Goal: Obtain resource: Download file/media

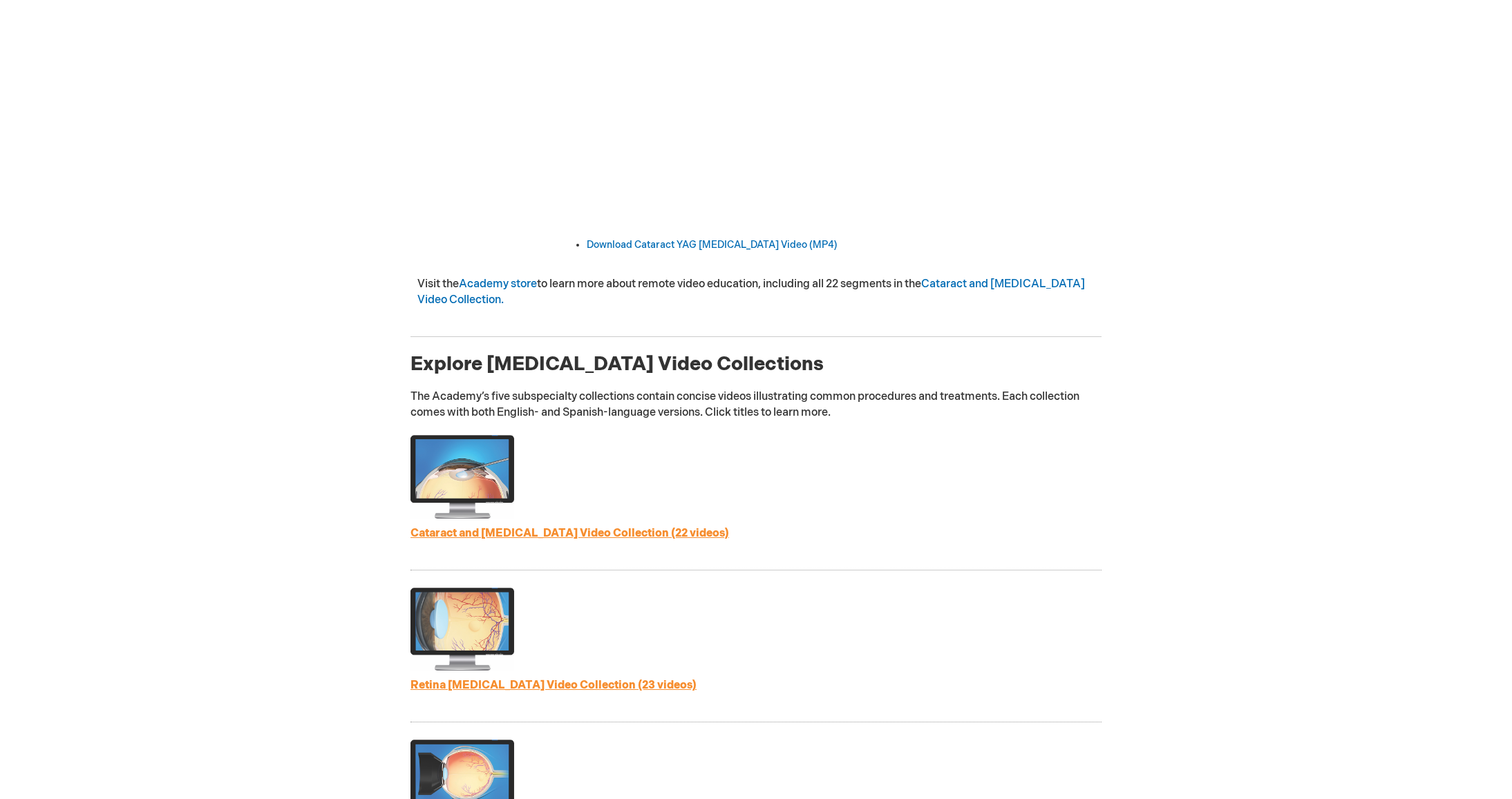
scroll to position [292, 0]
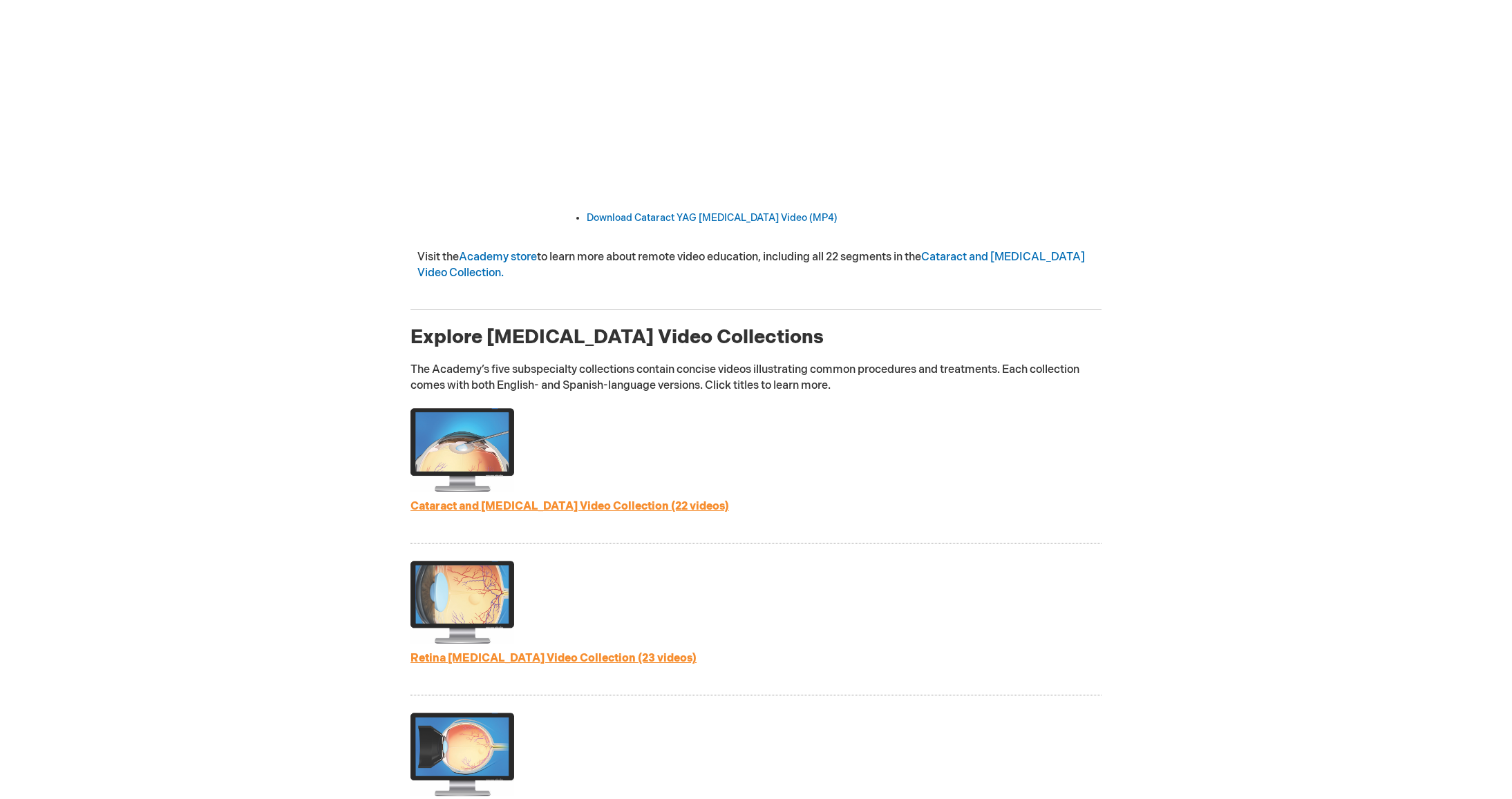
click at [565, 507] on link "Cataract and [MEDICAL_DATA] Video Collection (22 videos)" at bounding box center [570, 507] width 319 height 13
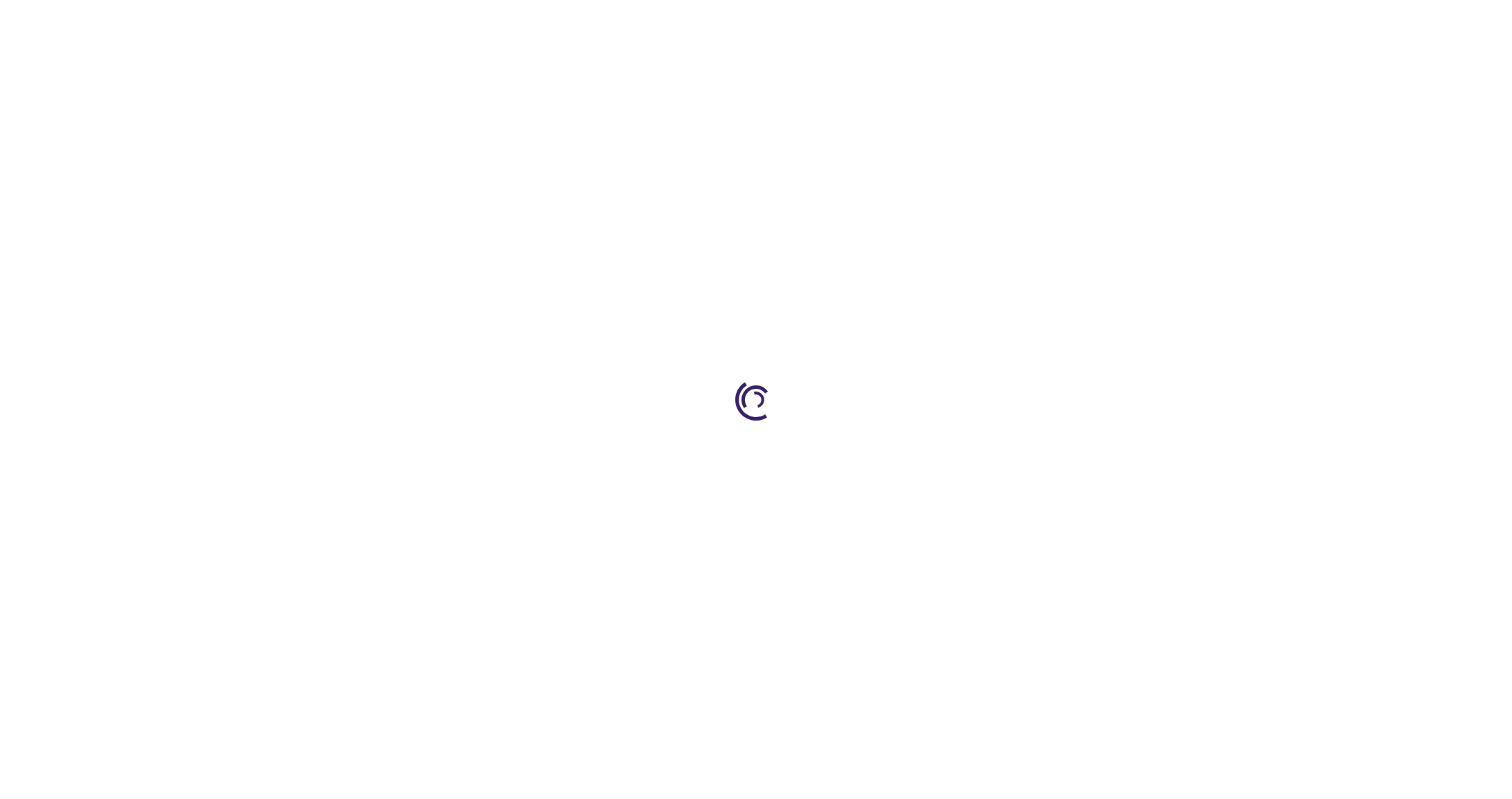
scroll to position [292, 0]
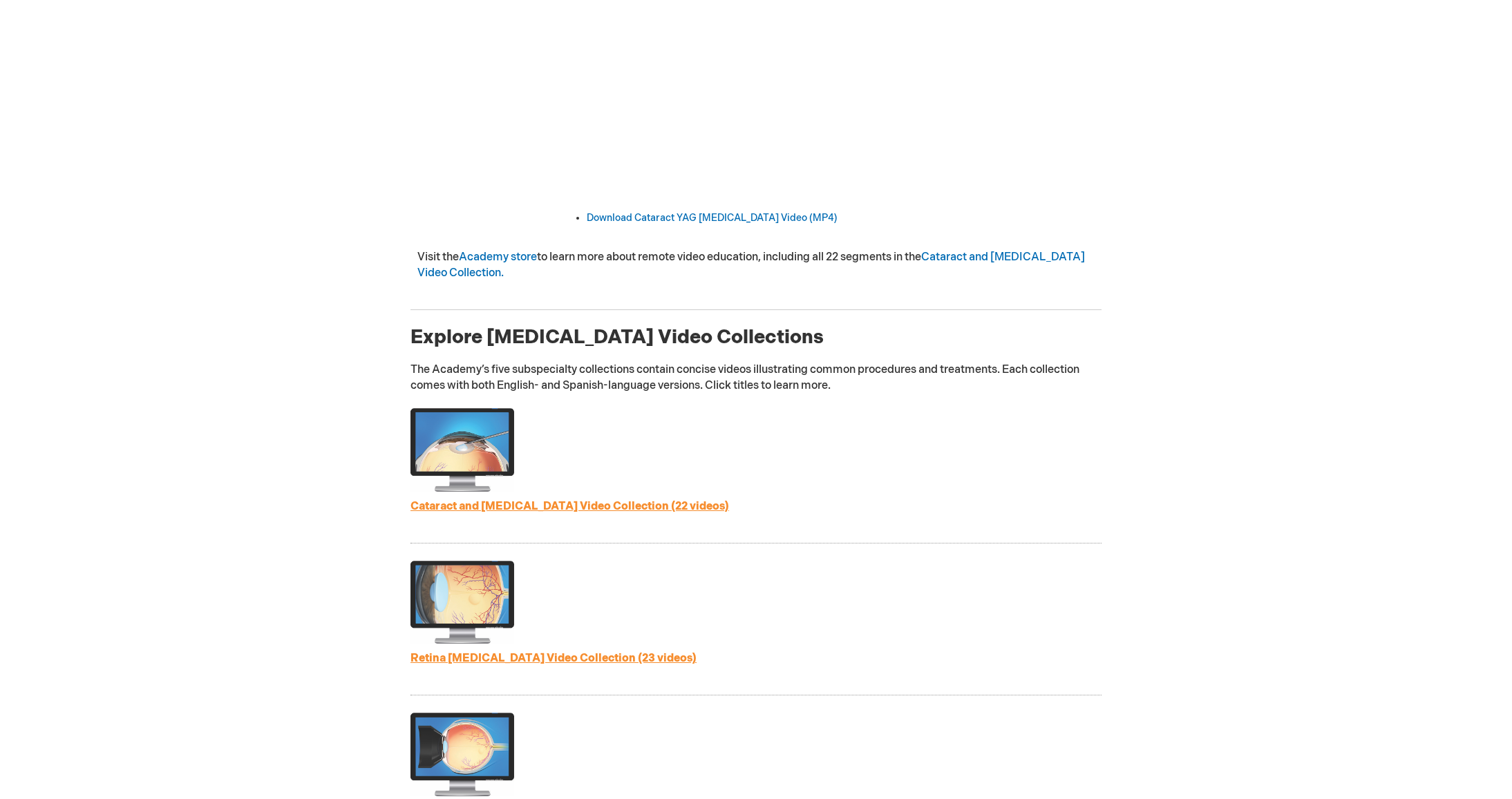
click at [532, 657] on link "Retina Patient Education Video Collection (23 videos)" at bounding box center [554, 658] width 286 height 13
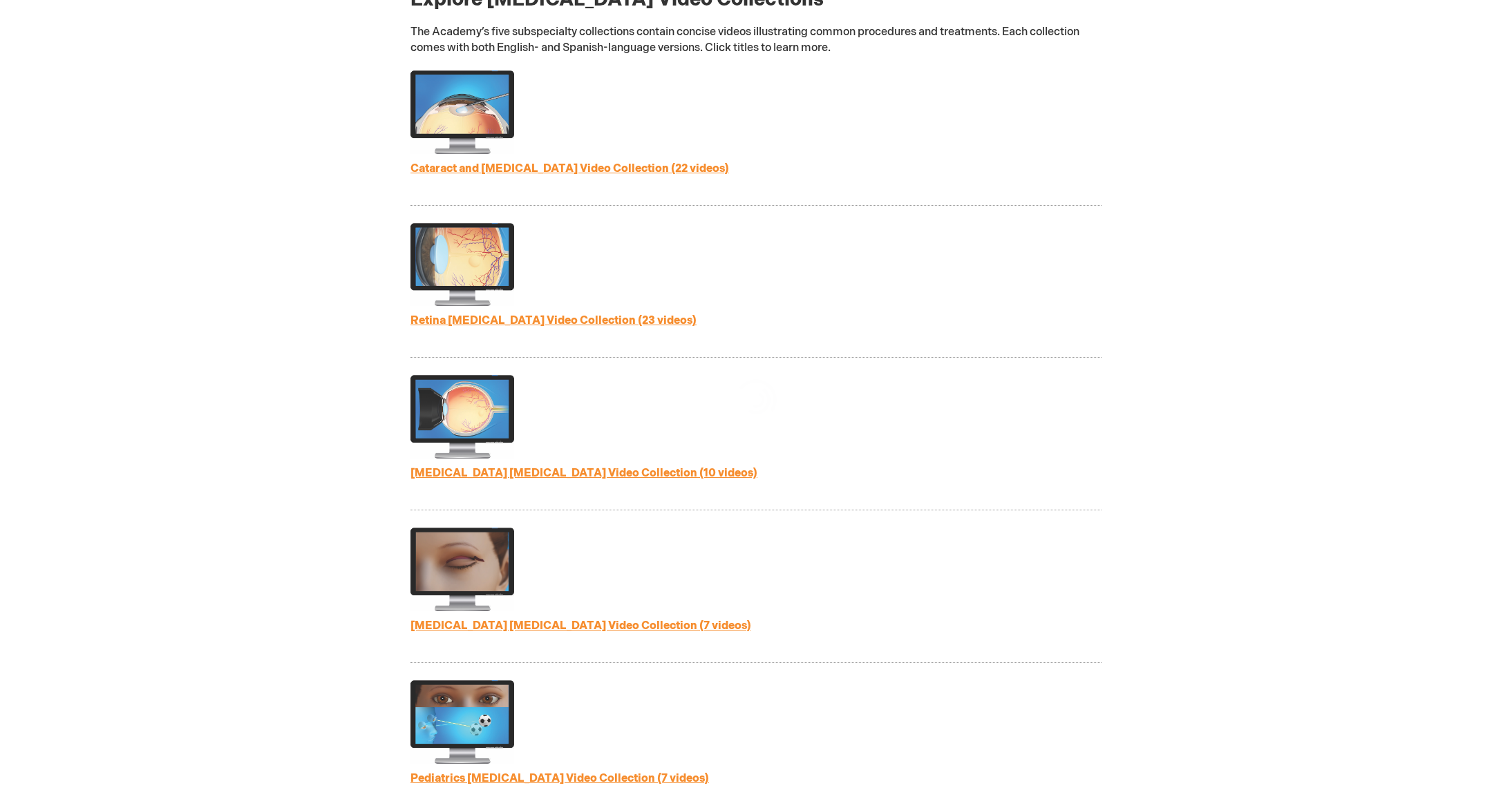
scroll to position [639, 0]
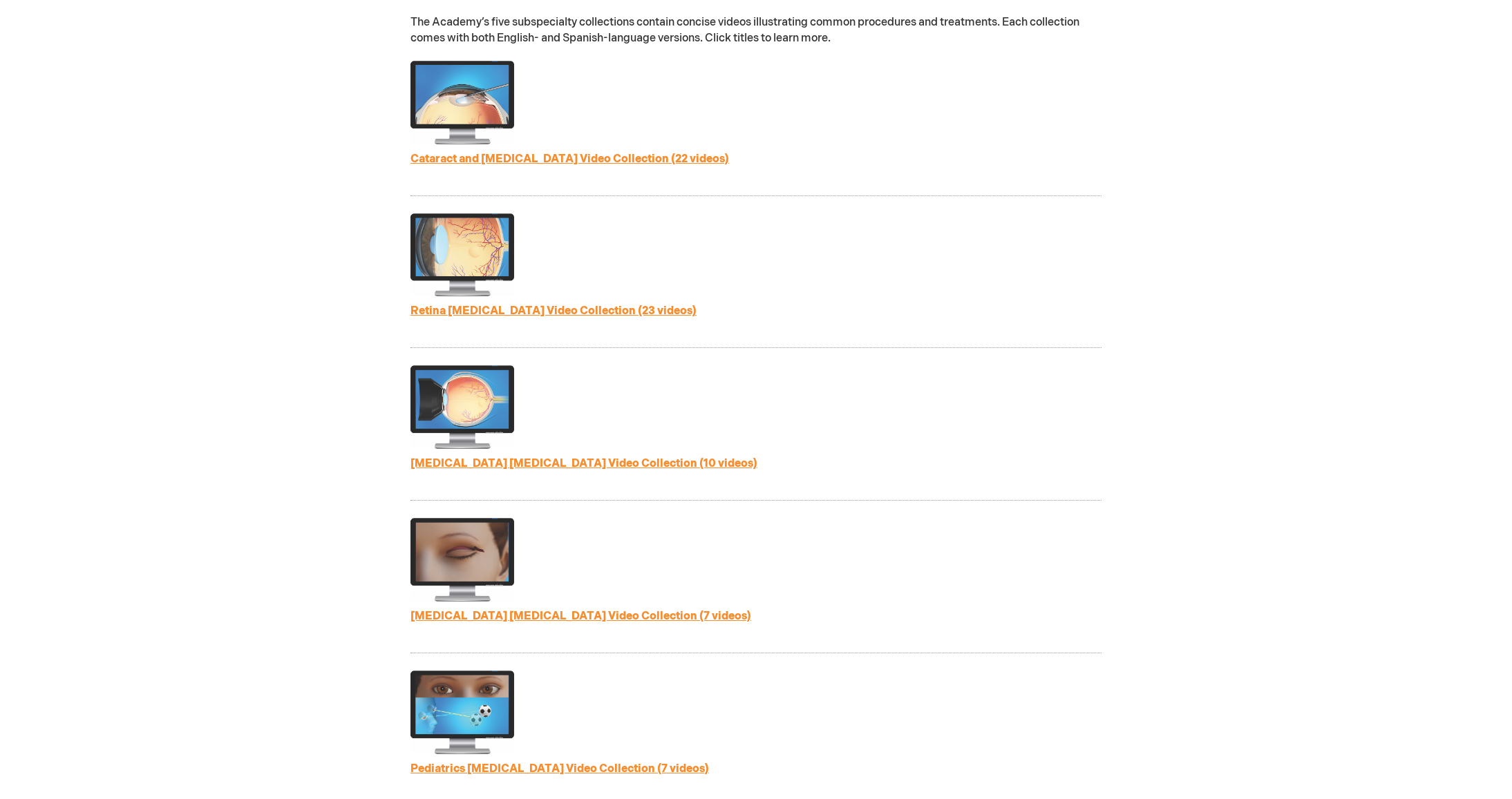
click at [681, 468] on link "Glaucoma Patient Education Video Collection (10 videos)" at bounding box center [584, 464] width 347 height 13
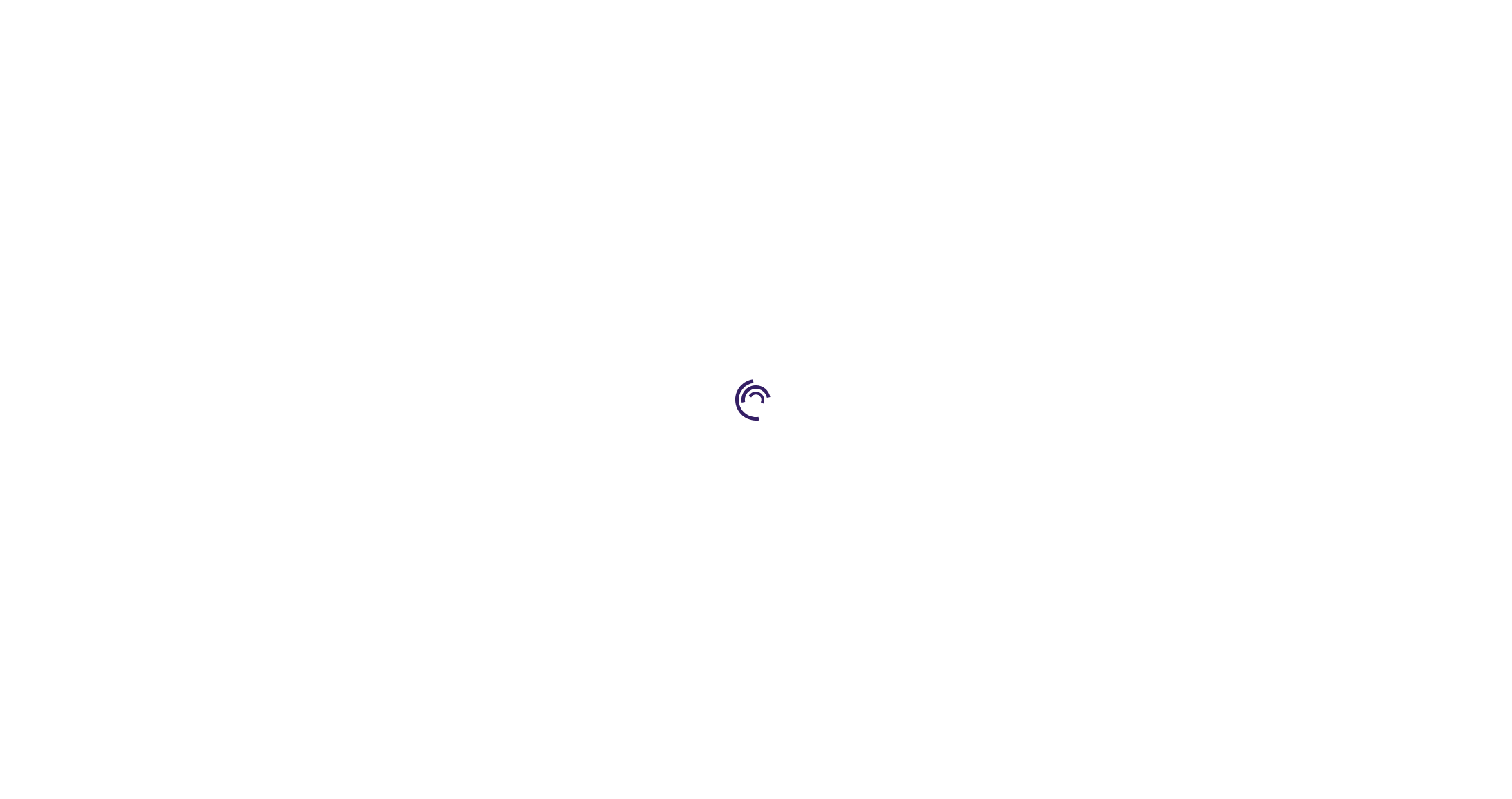
type input "1"
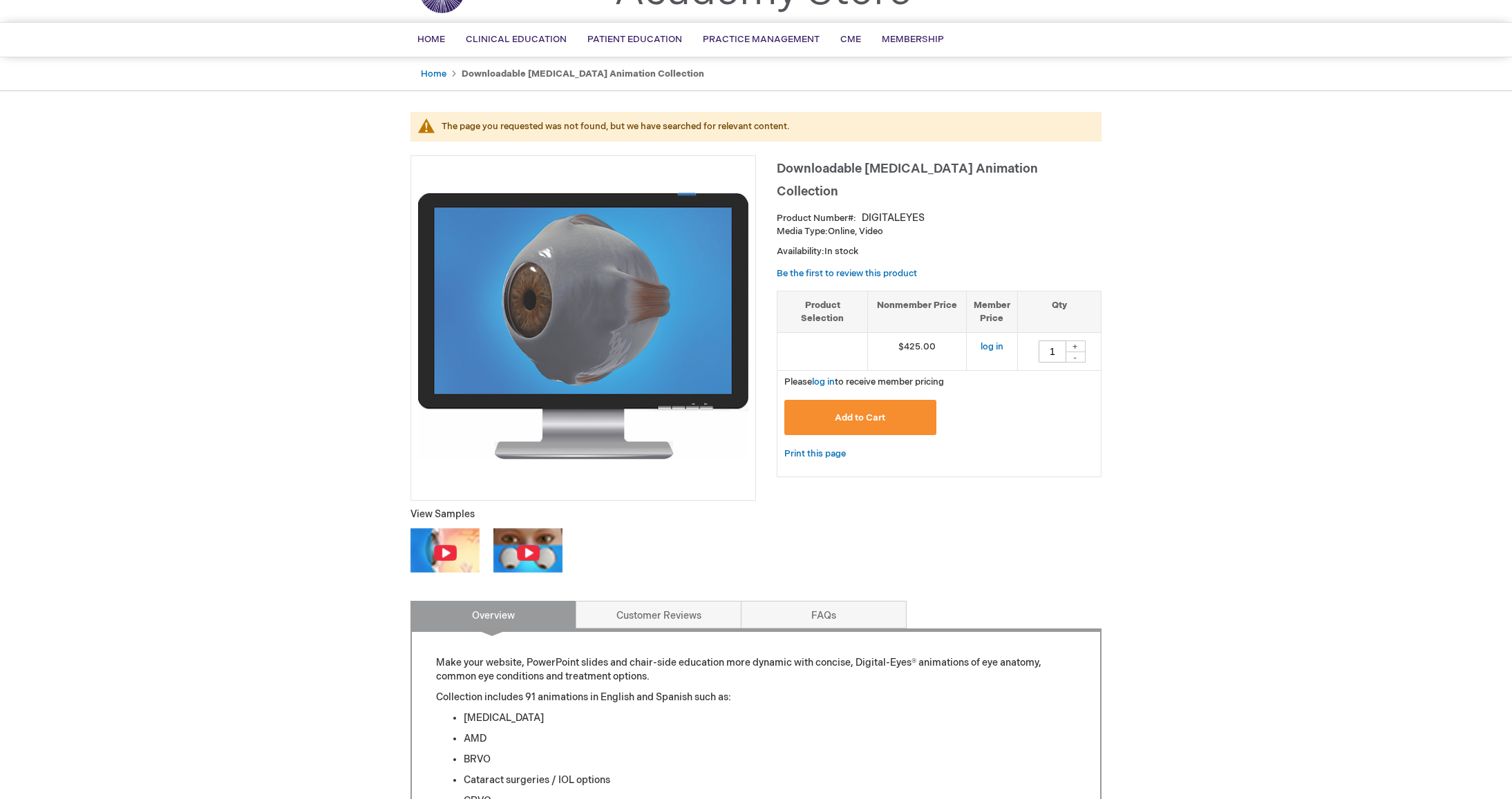
scroll to position [77, 0]
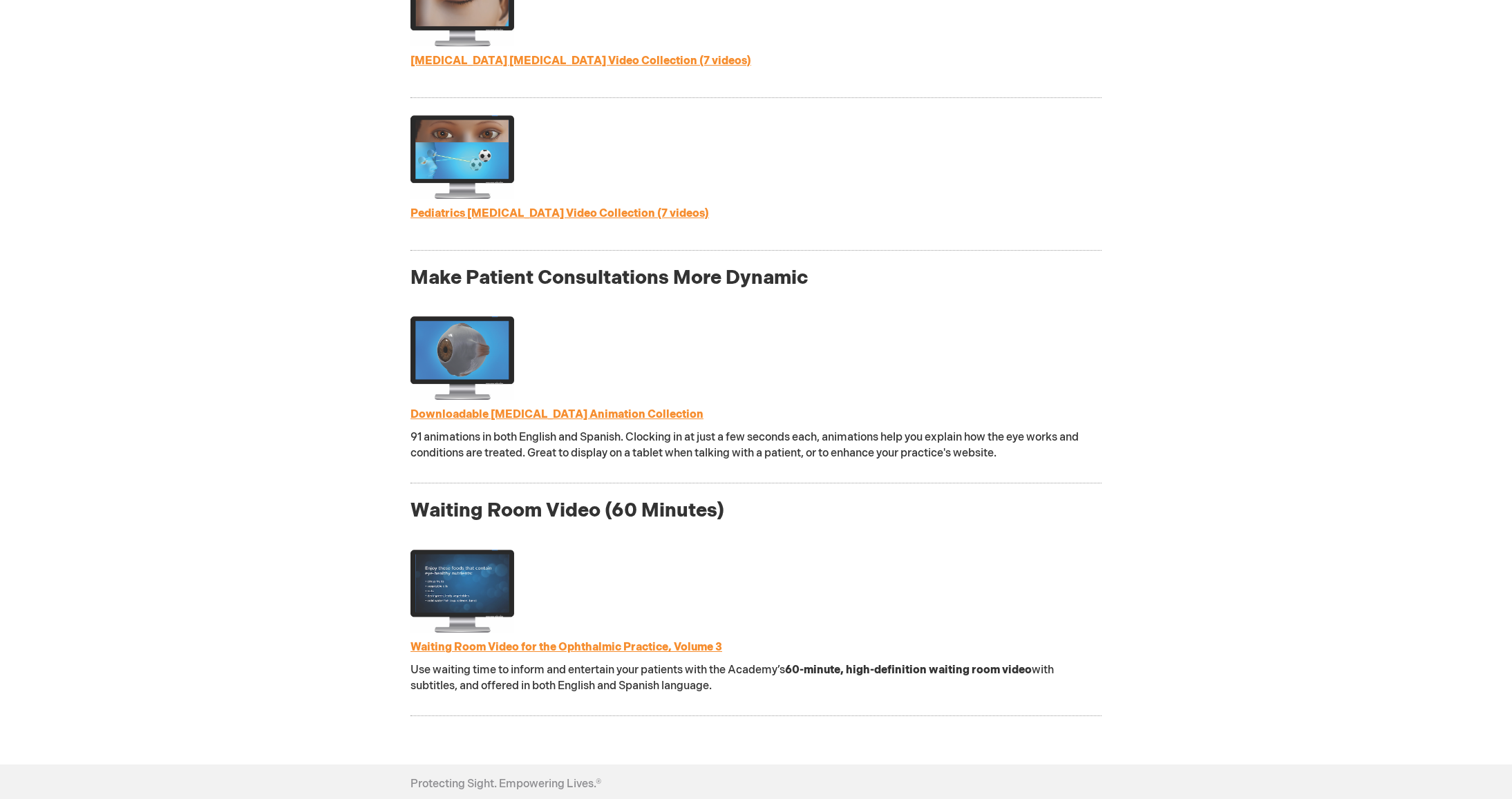
scroll to position [1209, 0]
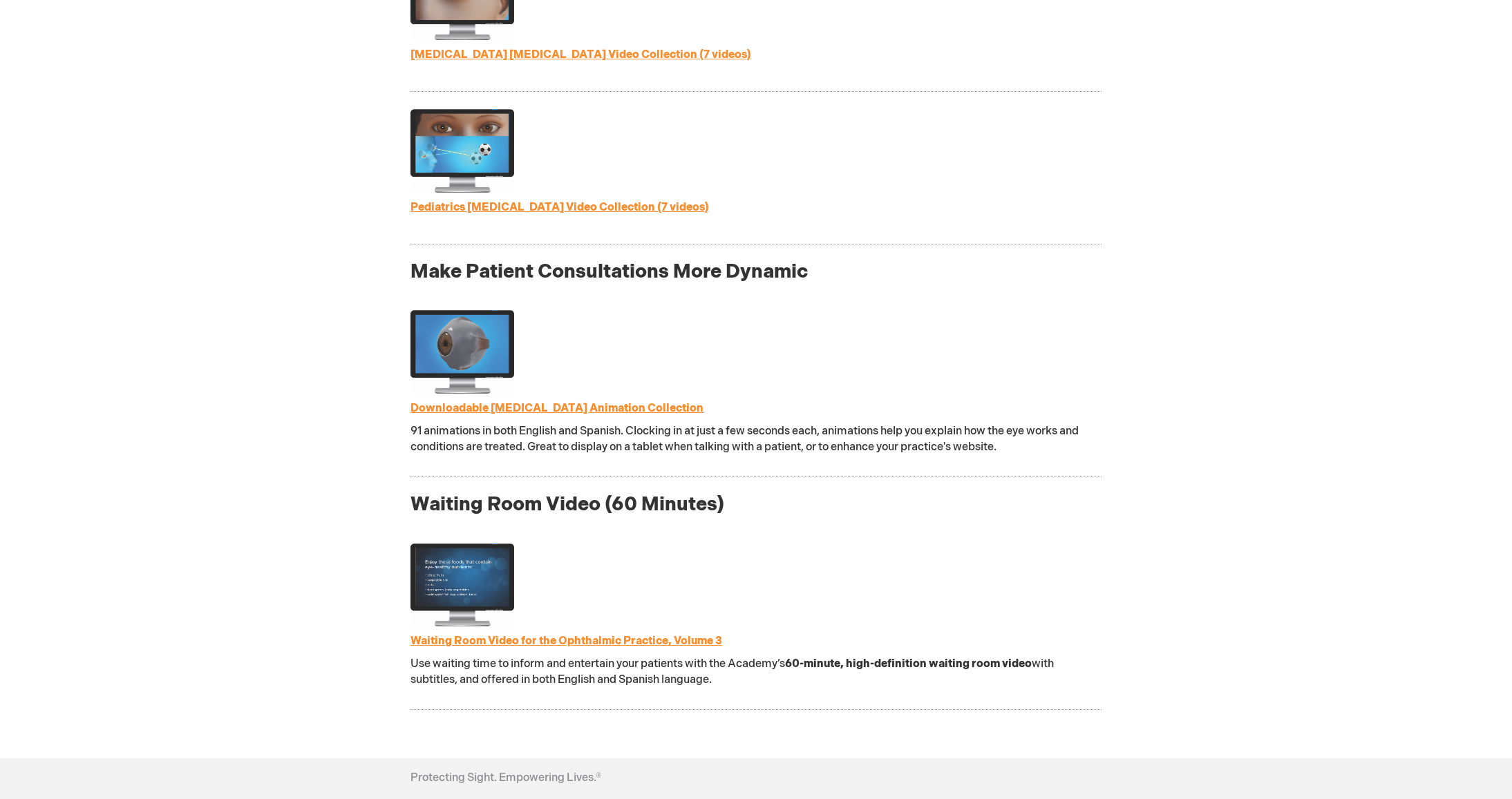
click at [617, 405] on link "Downloadable [MEDICAL_DATA] Animation Collection" at bounding box center [557, 408] width 293 height 13
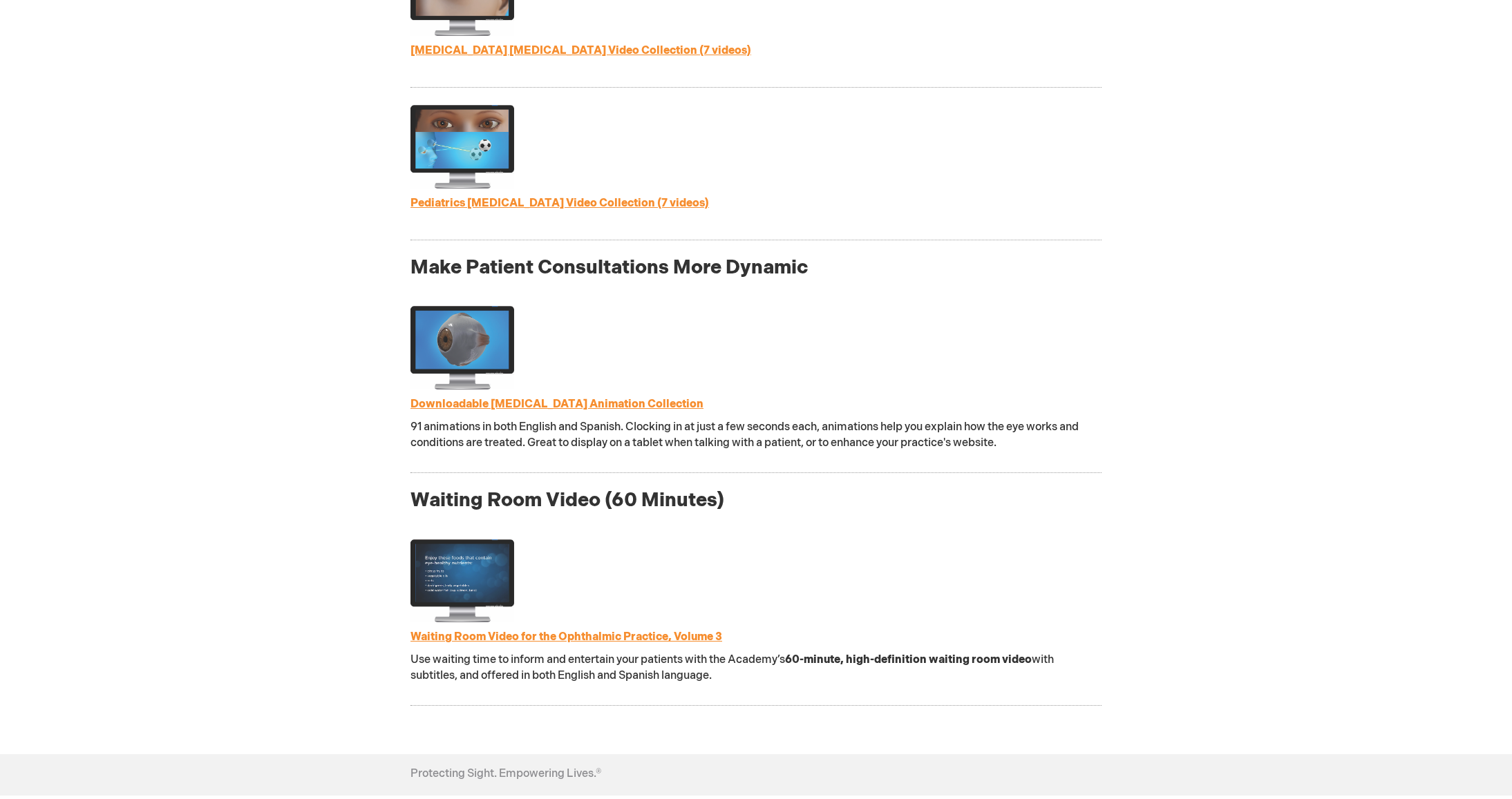
scroll to position [1207, 0]
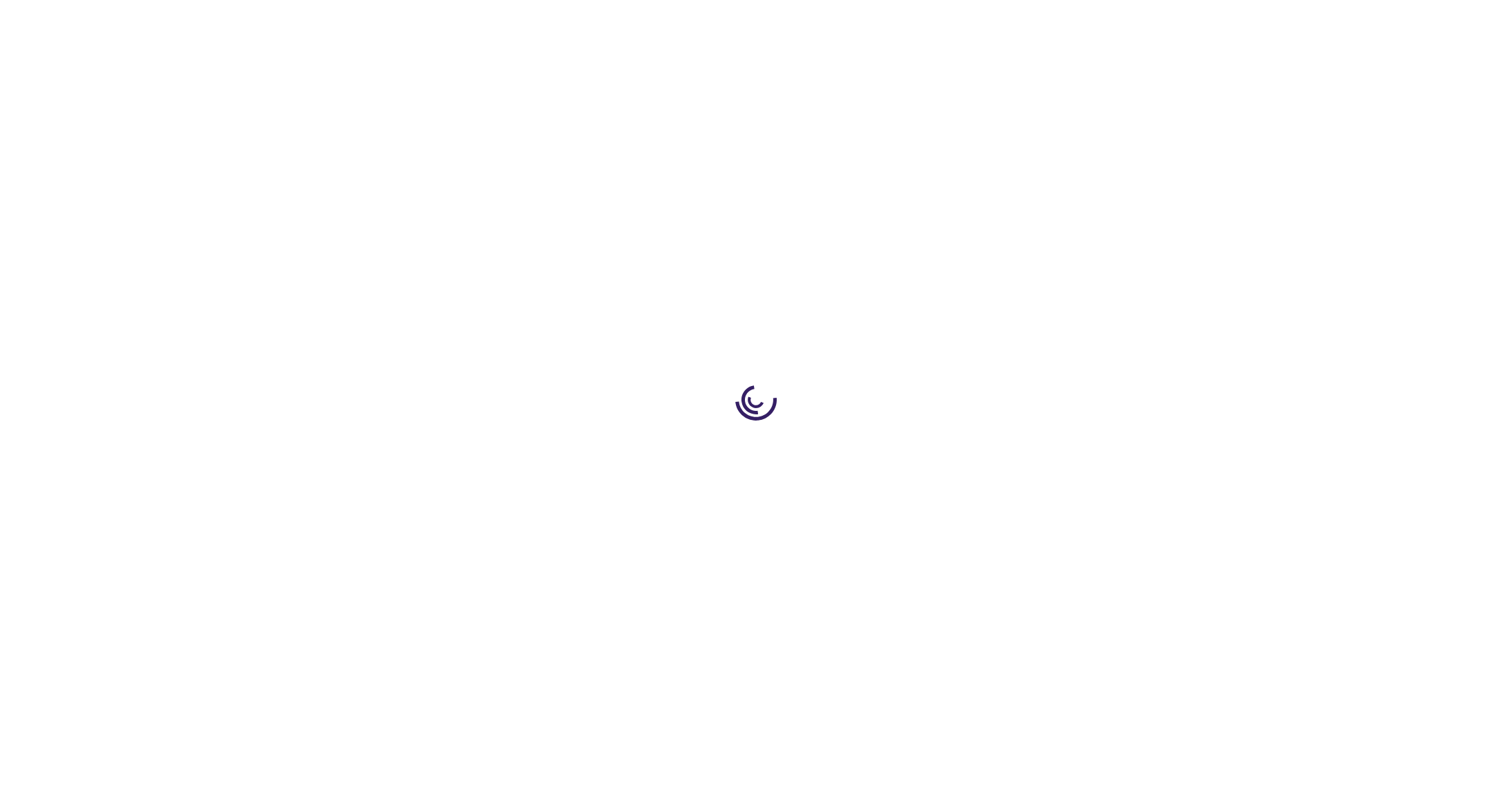
type input "1"
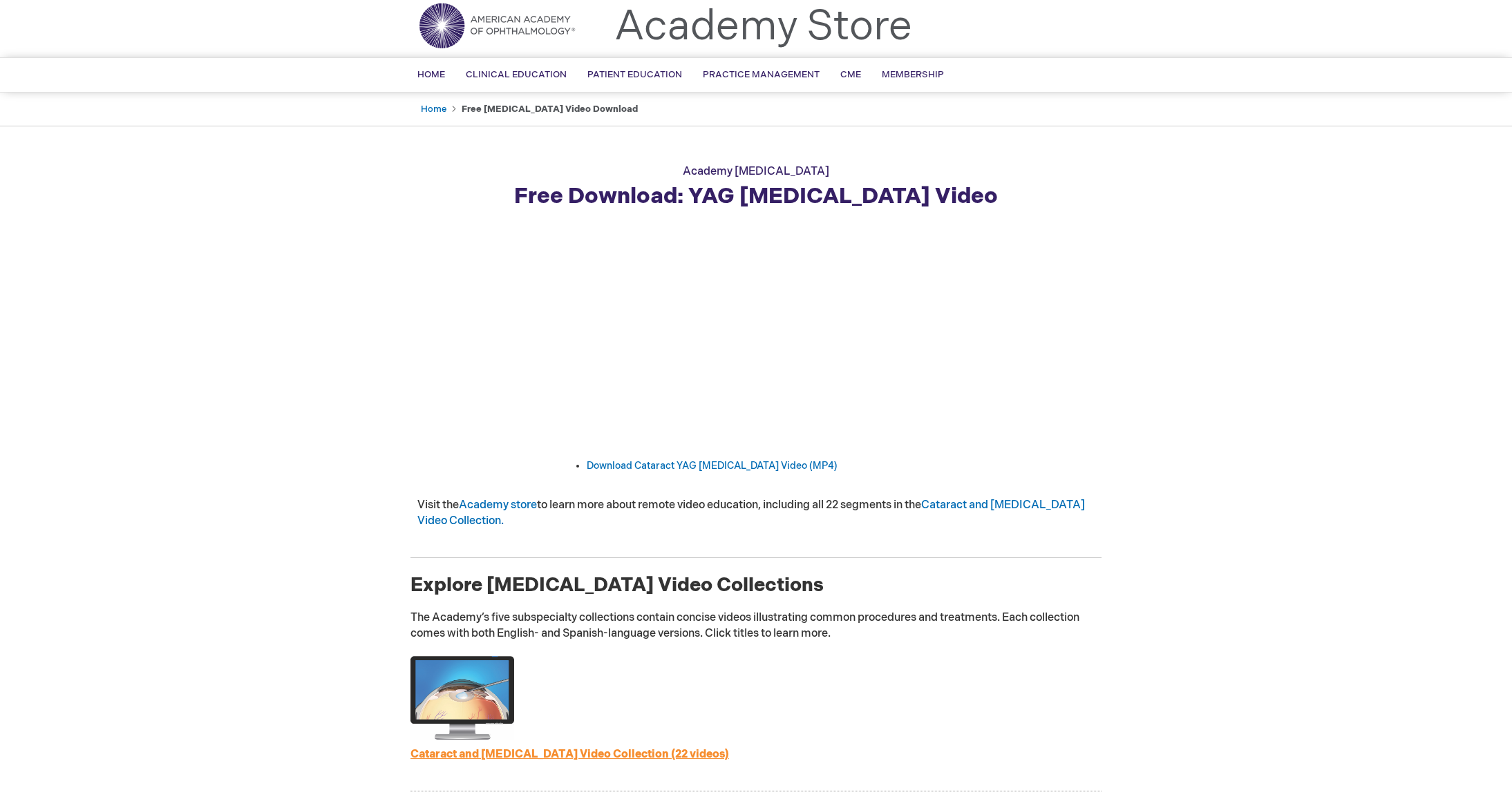
scroll to position [45, 0]
click at [748, 464] on link "Download Cataract YAG [MEDICAL_DATA] Video (MP4)" at bounding box center [712, 464] width 251 height 12
